Goal: Task Accomplishment & Management: Use online tool/utility

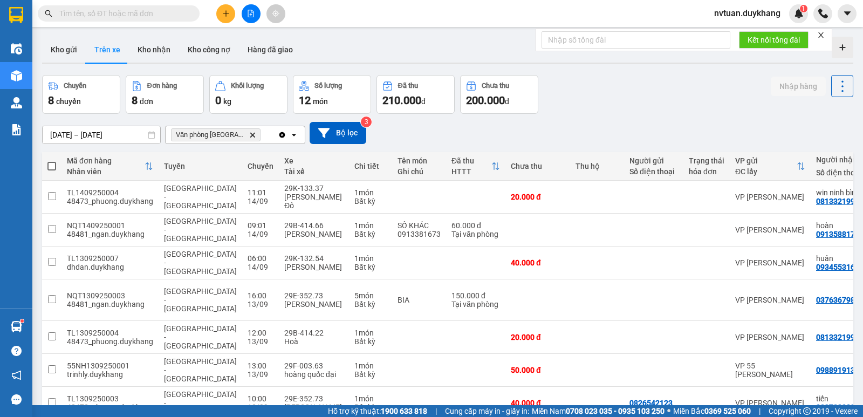
click at [229, 16] on icon "plus" at bounding box center [226, 14] width 8 height 8
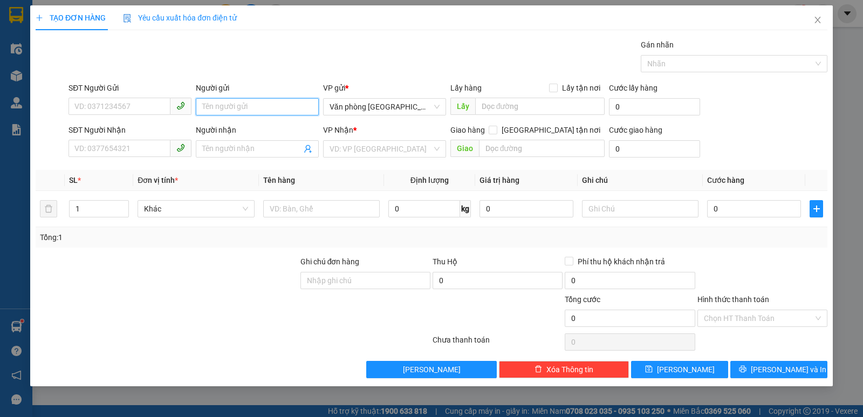
click at [221, 107] on input "Người gửi" at bounding box center [257, 106] width 123 height 17
type input "ư"
type input "win"
click at [250, 129] on div "win ninh bình - 0813321993" at bounding box center [257, 129] width 110 height 12
type input "0813321993"
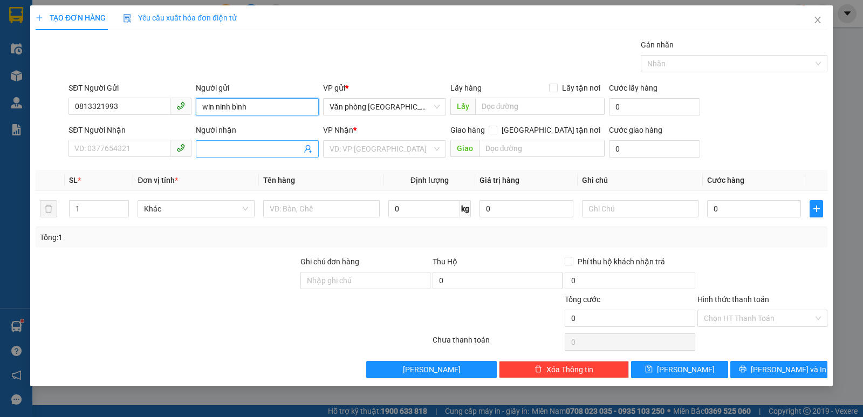
type input "win ninh bình"
drag, startPoint x: 232, startPoint y: 151, endPoint x: 226, endPoint y: 150, distance: 5.4
click at [230, 151] on input "Người nhận" at bounding box center [251, 149] width 99 height 12
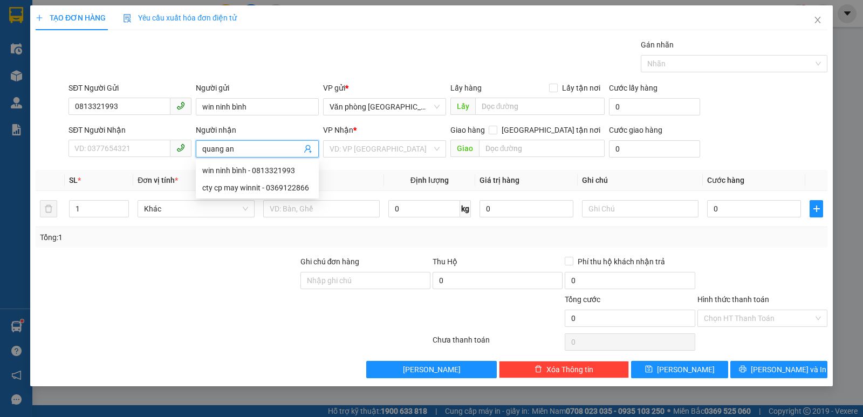
type input "[PERSON_NAME]"
drag, startPoint x: 237, startPoint y: 188, endPoint x: 263, endPoint y: 190, distance: 25.5
click at [239, 189] on div "quang anh - 0385702002" at bounding box center [257, 188] width 110 height 12
type input "0385702002"
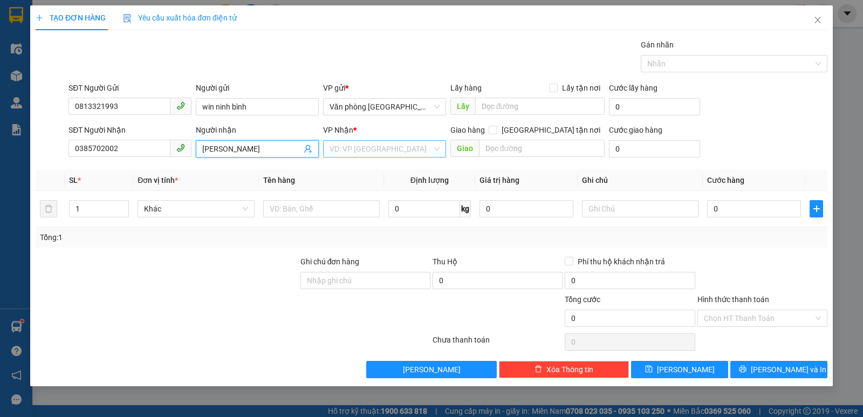
type input "[PERSON_NAME]"
click at [384, 150] on input "search" at bounding box center [381, 149] width 103 height 16
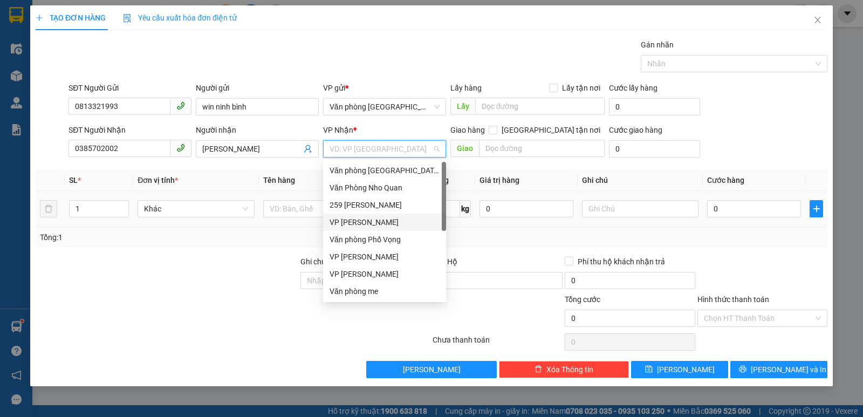
click at [377, 225] on div "VP [PERSON_NAME]" at bounding box center [385, 222] width 110 height 12
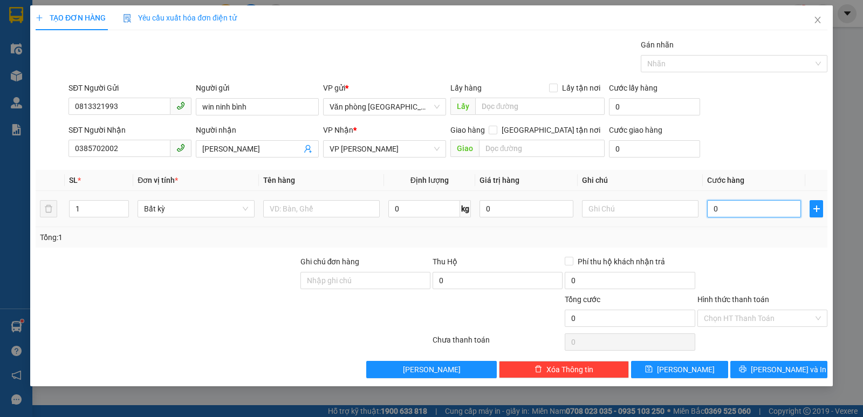
drag, startPoint x: 726, startPoint y: 215, endPoint x: 720, endPoint y: 227, distance: 13.5
click at [725, 215] on input "0" at bounding box center [754, 208] width 94 height 17
type input "2"
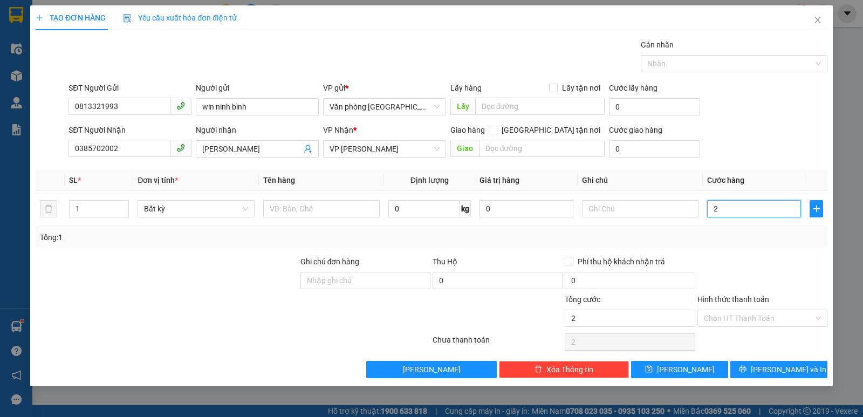
type input "20"
type input "200"
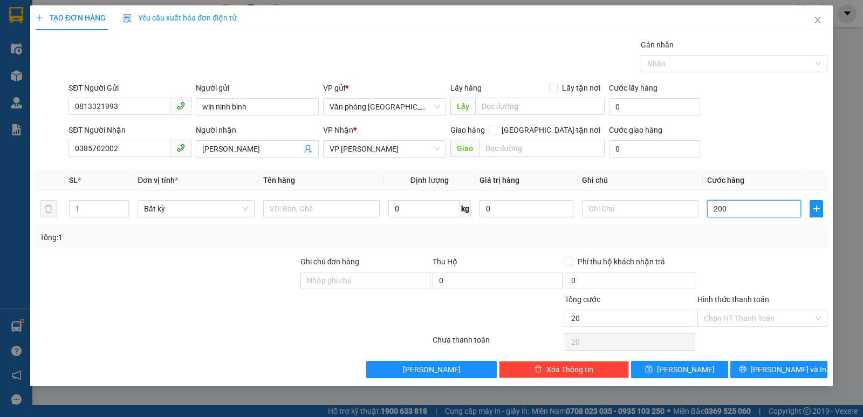
type input "200"
type input "2.000"
type input "20.000"
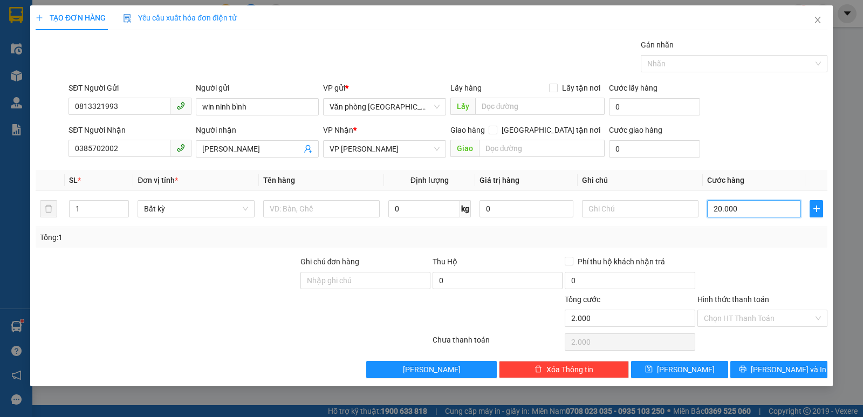
type input "20.000"
click at [727, 323] on input "Hình thức thanh toán" at bounding box center [759, 318] width 110 height 16
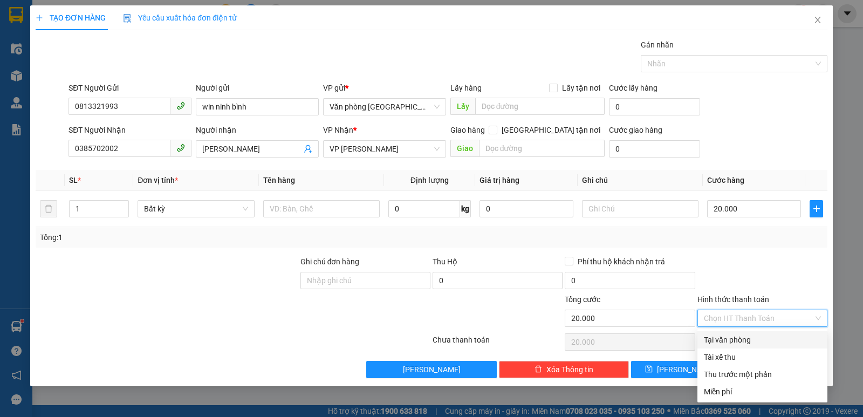
click at [732, 336] on div "Tại văn phòng" at bounding box center [762, 340] width 117 height 12
type input "0"
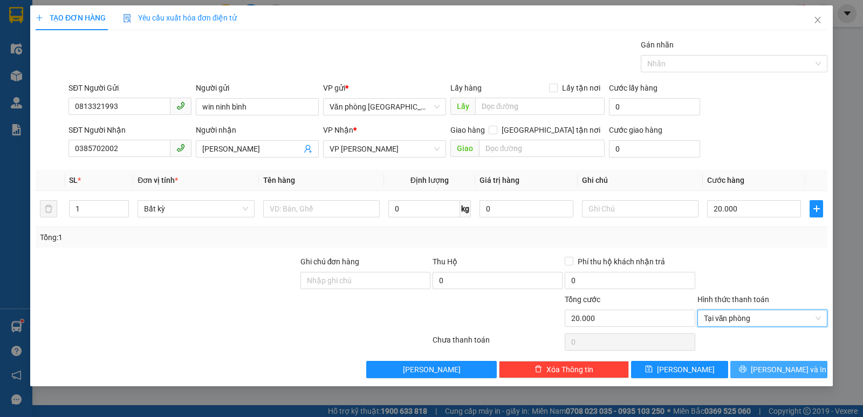
click at [754, 369] on button "[PERSON_NAME] và In" at bounding box center [779, 369] width 97 height 17
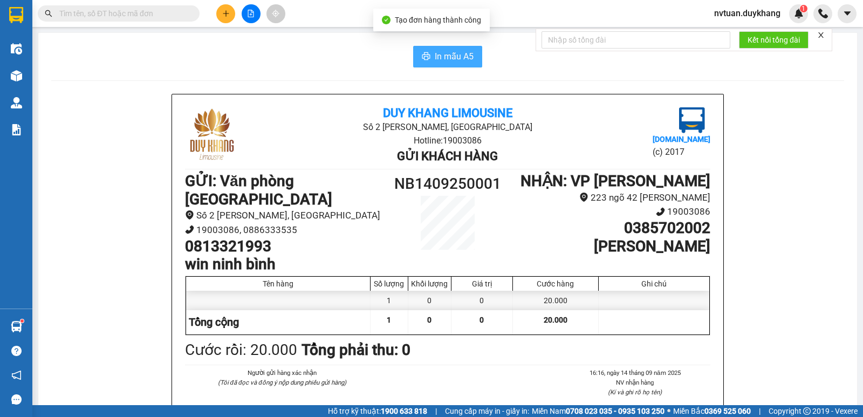
click at [437, 57] on span "In mẫu A5" at bounding box center [454, 56] width 39 height 13
click at [456, 58] on span "In mẫu A5" at bounding box center [454, 56] width 39 height 13
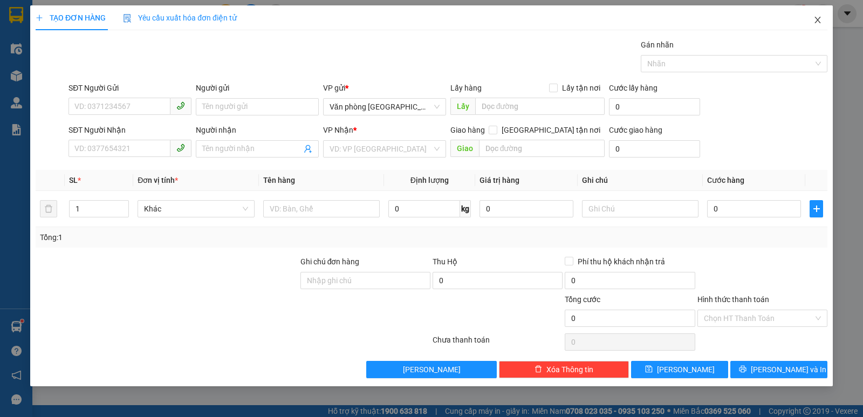
click at [822, 17] on icon "close" at bounding box center [818, 20] width 9 height 9
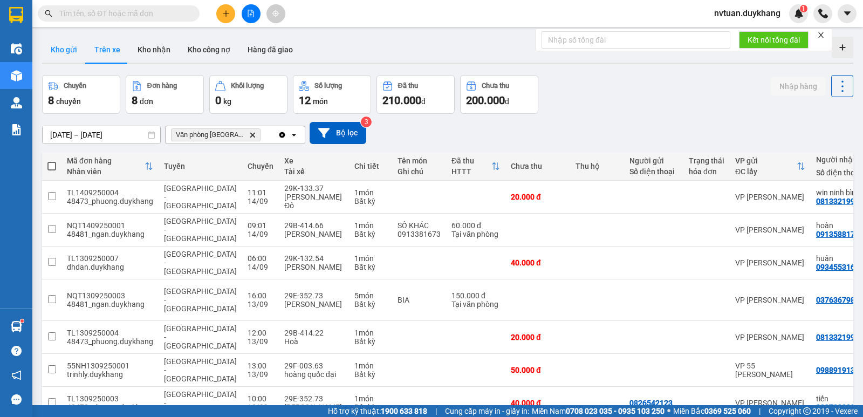
click at [66, 46] on button "Kho gửi" at bounding box center [64, 50] width 44 height 26
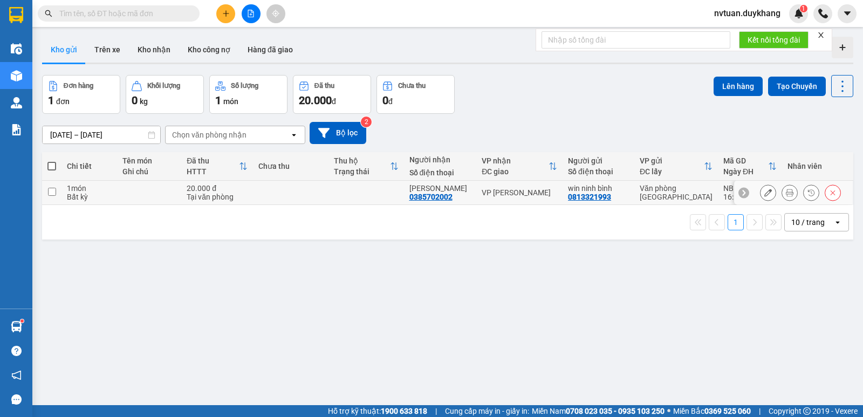
click at [55, 192] on input "checkbox" at bounding box center [52, 192] width 8 height 8
checkbox input "true"
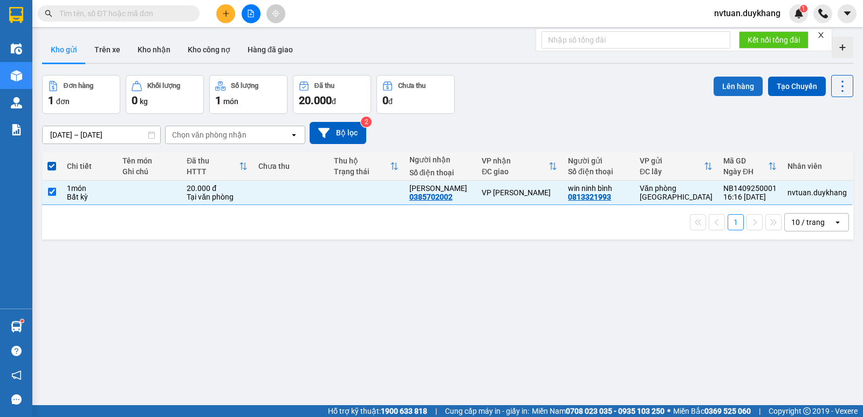
click at [714, 89] on button "Lên hàng" at bounding box center [738, 86] width 49 height 19
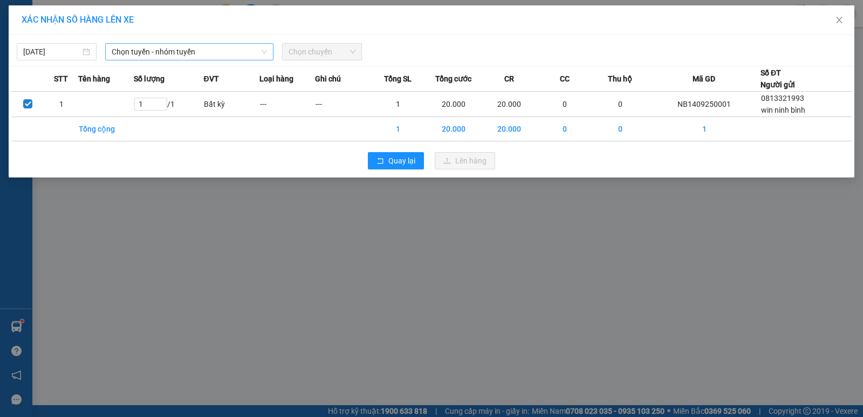
click at [129, 47] on span "Chọn tuyến - nhóm tuyến" at bounding box center [189, 52] width 155 height 16
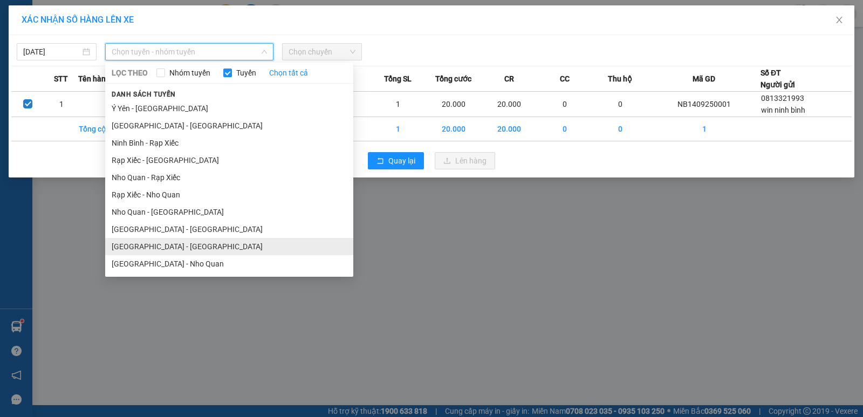
click at [155, 244] on li "[GEOGRAPHIC_DATA] - [GEOGRAPHIC_DATA]" at bounding box center [229, 246] width 248 height 17
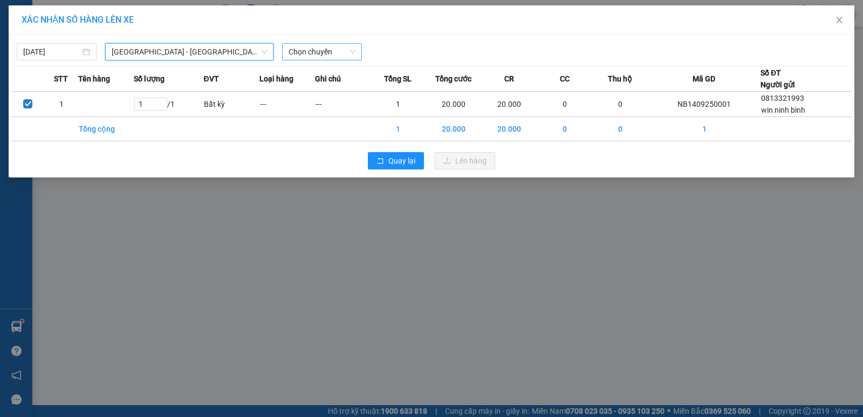
click at [309, 58] on span "Chọn chuyến" at bounding box center [322, 52] width 67 height 16
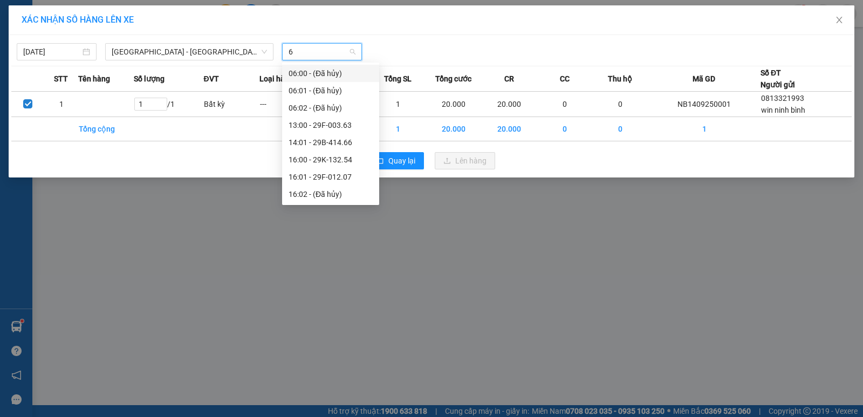
type input "66"
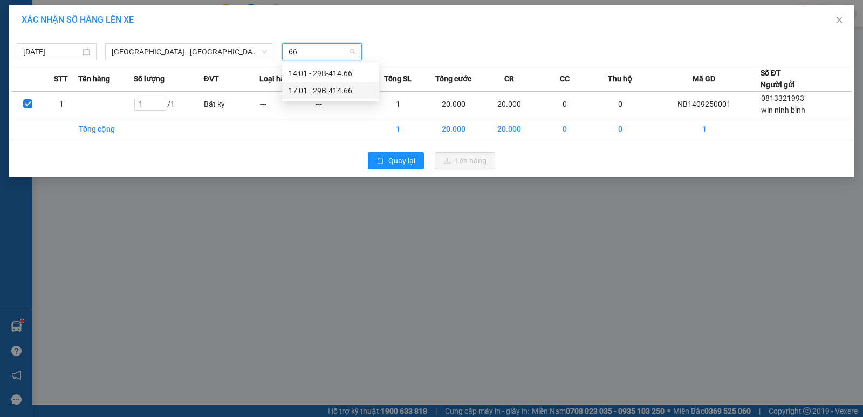
click at [316, 89] on div "17:01 - 29B-414.66" at bounding box center [331, 91] width 84 height 12
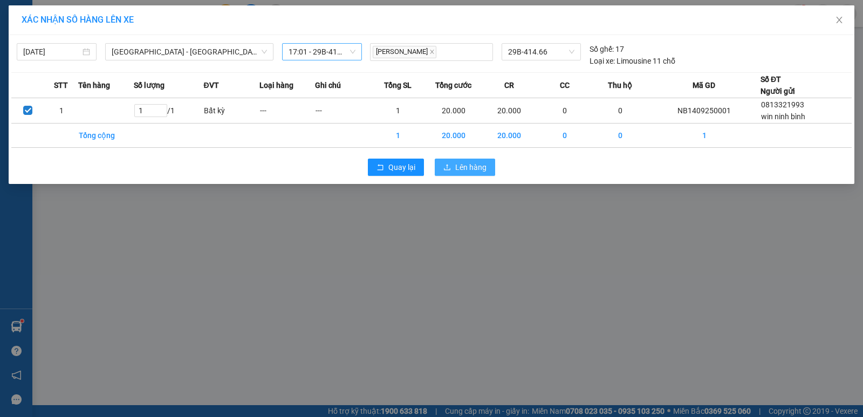
click at [478, 167] on span "Lên hàng" at bounding box center [470, 167] width 31 height 12
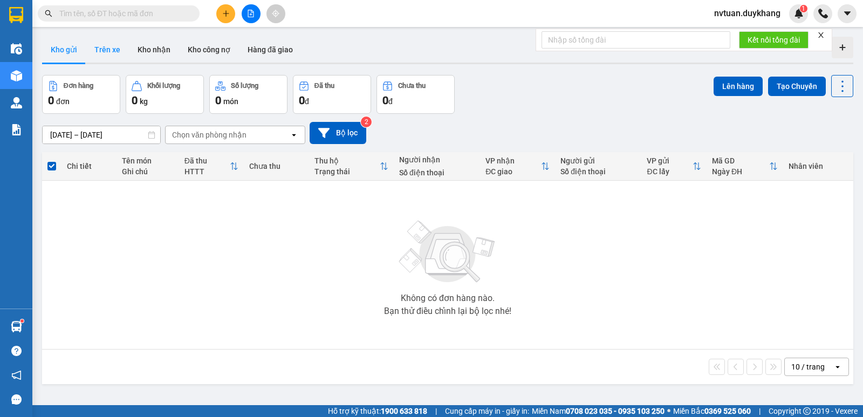
click at [104, 41] on button "Trên xe" at bounding box center [107, 50] width 43 height 26
